Goal: Check status: Check status

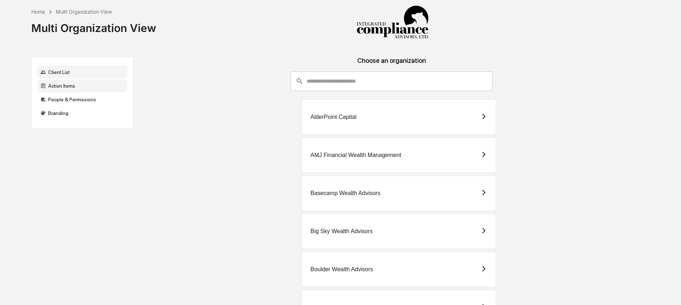
click at [64, 87] on div "Action Items" at bounding box center [82, 85] width 90 height 13
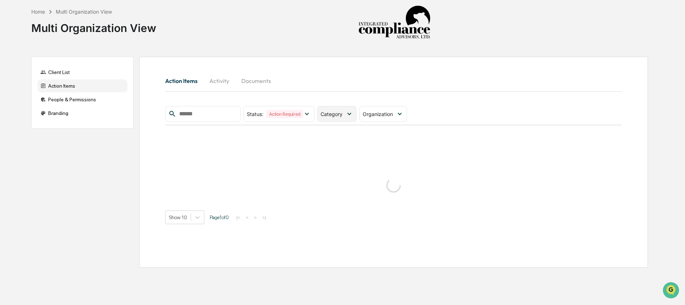
click at [354, 119] on div "Category" at bounding box center [336, 114] width 39 height 16
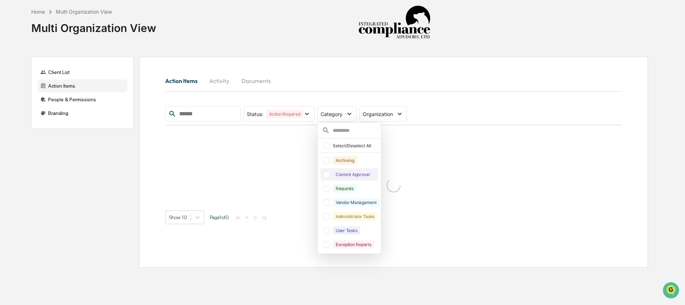
click at [345, 174] on div "Content Approval" at bounding box center [353, 174] width 40 height 8
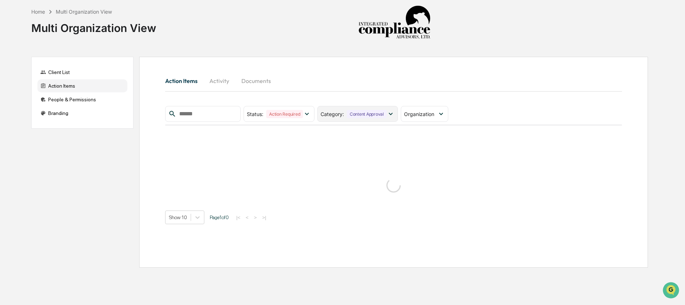
click at [363, 113] on div "Content Approval" at bounding box center [367, 114] width 40 height 8
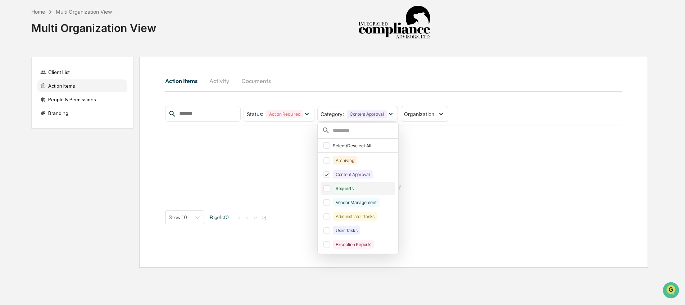
click at [348, 190] on div "Requests" at bounding box center [345, 188] width 24 height 8
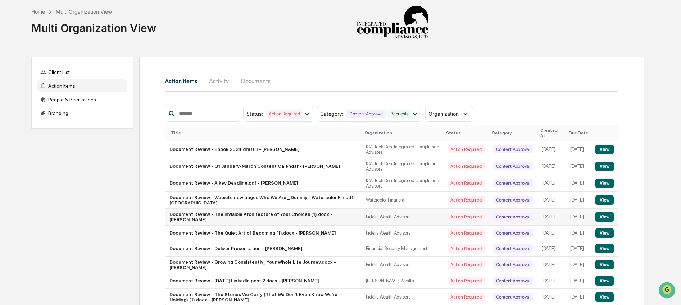
click at [602, 214] on button "View" at bounding box center [604, 217] width 18 height 9
